Goal: Task Accomplishment & Management: Manage account settings

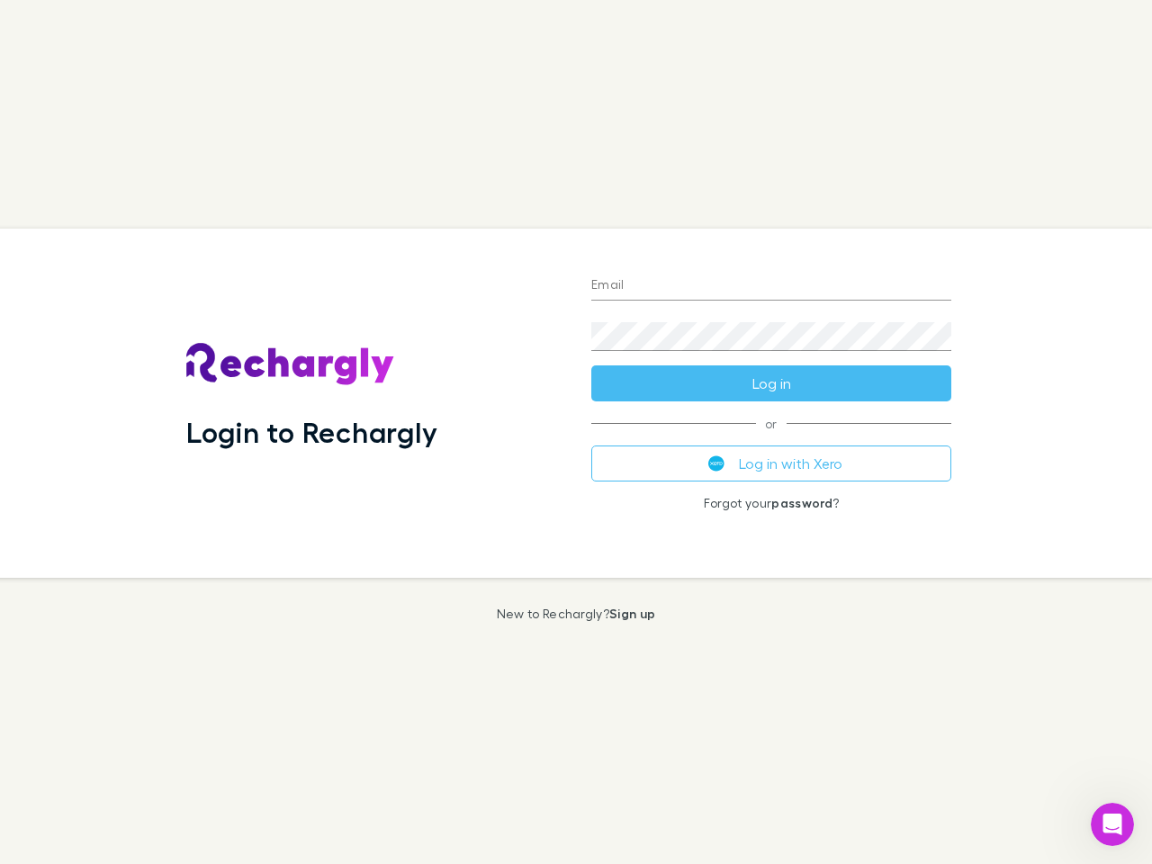
click at [576, 432] on div "Login to Rechargly" at bounding box center [374, 403] width 405 height 349
click at [771, 286] on input "Email" at bounding box center [771, 286] width 360 height 29
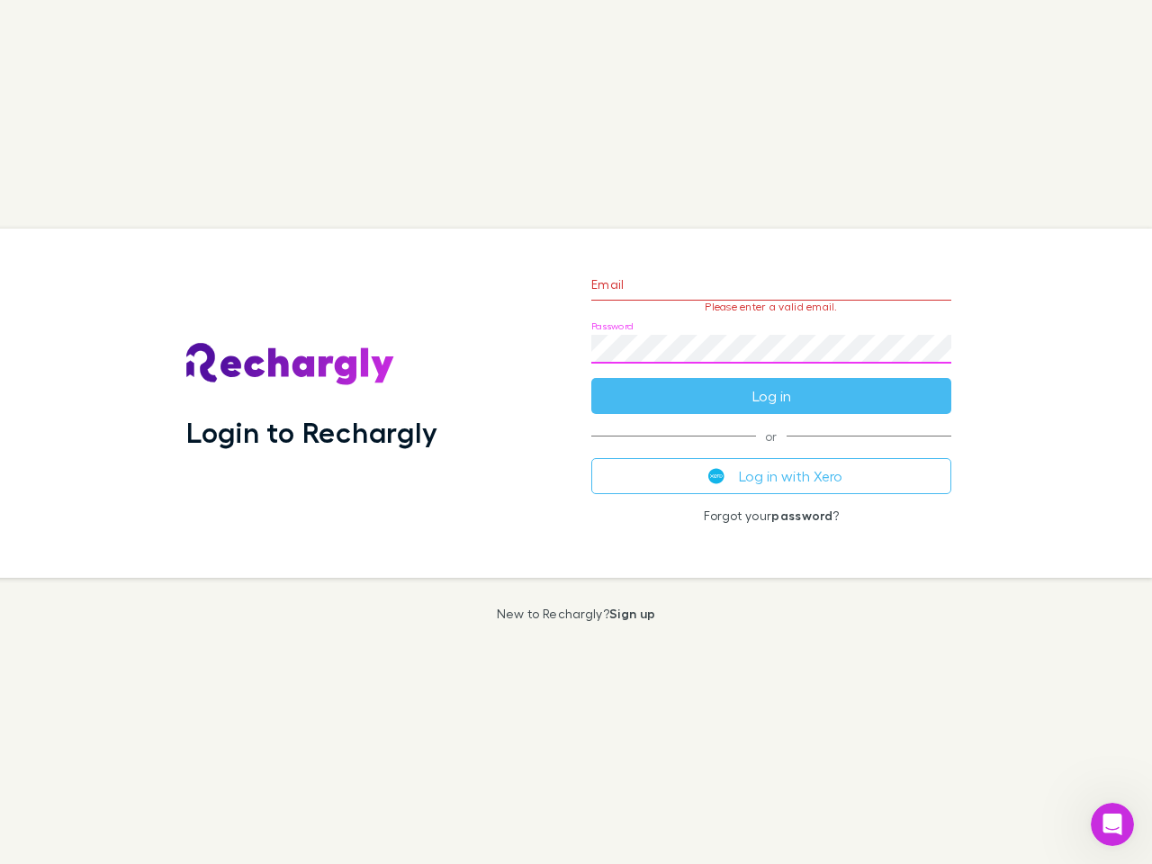
click at [771, 383] on form "Email Please enter a valid email. Password Log in" at bounding box center [771, 335] width 360 height 157
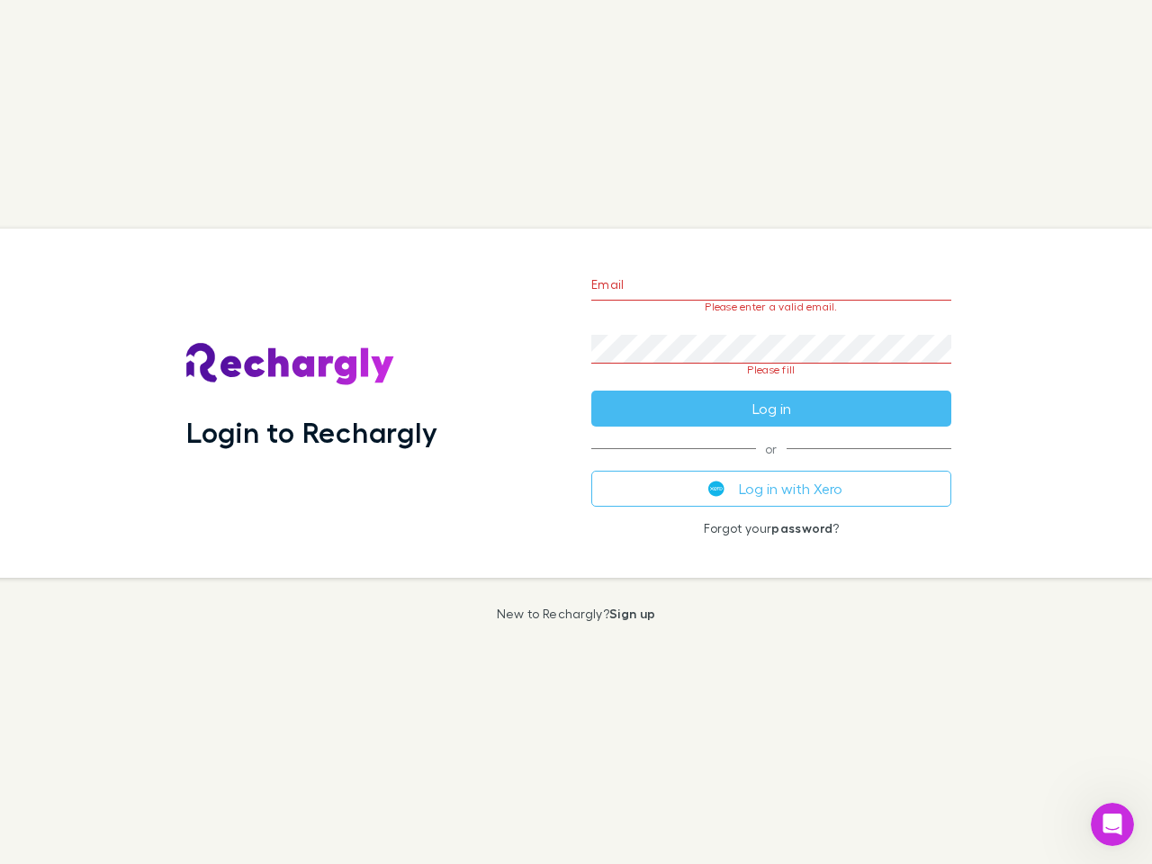
click at [771, 464] on div "Email Please enter a valid email. Password Please fill Log in or Log in with Xe…" at bounding box center [771, 403] width 389 height 349
click at [1113, 825] on icon "Open Intercom Messenger" at bounding box center [1113, 825] width 30 height 30
